Goal: Task Accomplishment & Management: Use online tool/utility

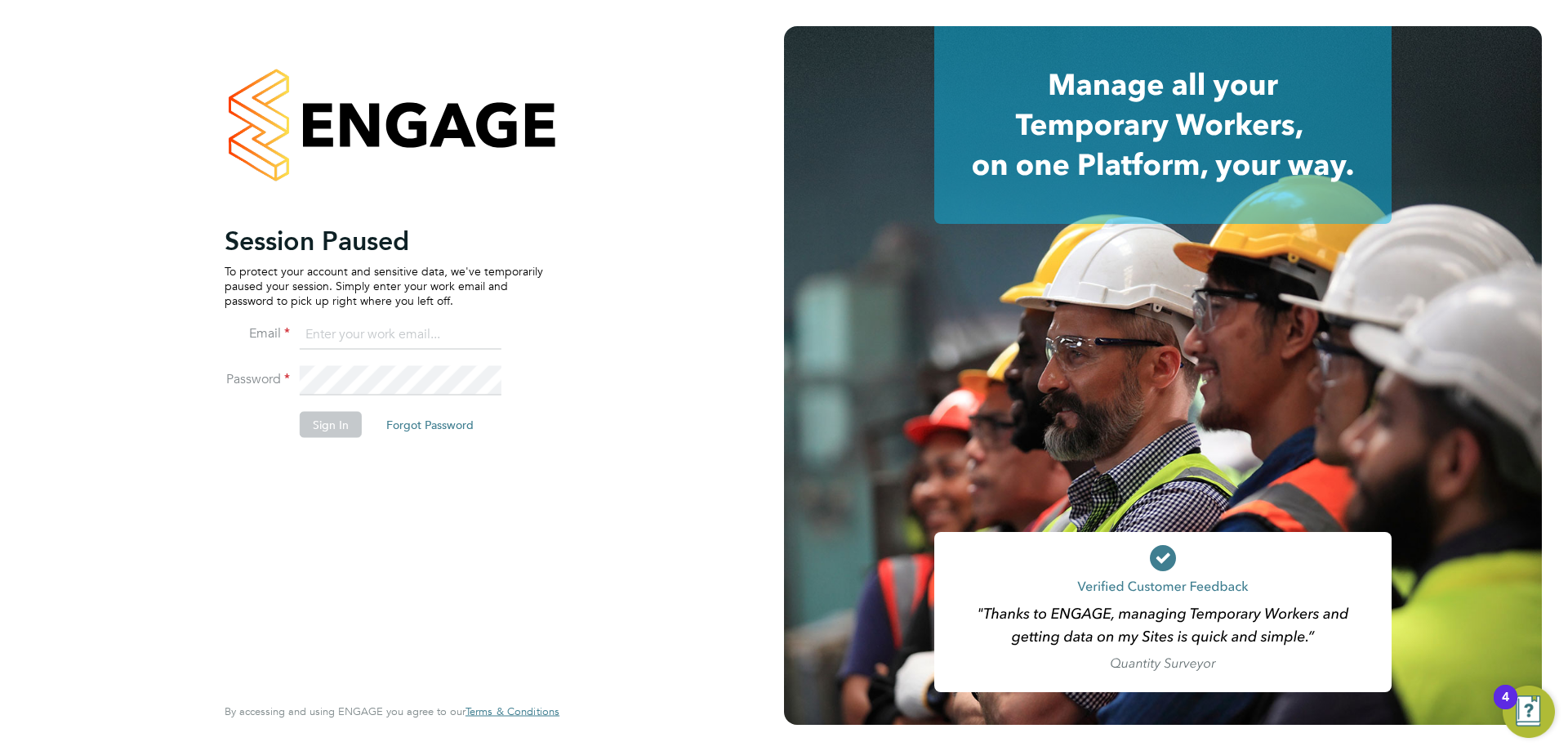
type input "[EMAIL_ADDRESS][PERSON_NAME][DOMAIN_NAME]"
click at [309, 433] on button "Sign In" at bounding box center [330, 424] width 62 height 26
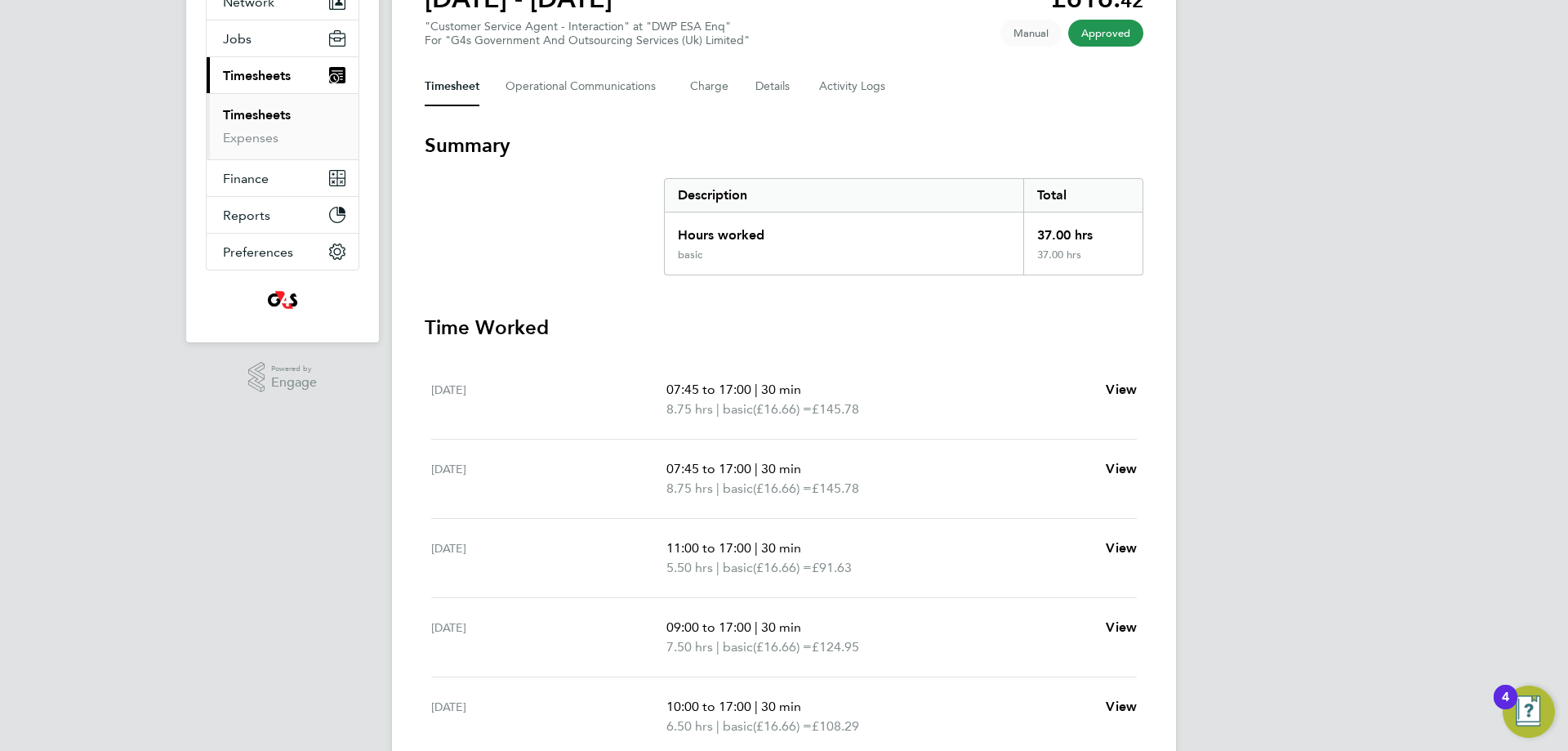
scroll to position [327, 0]
